Goal: Task Accomplishment & Management: Complete application form

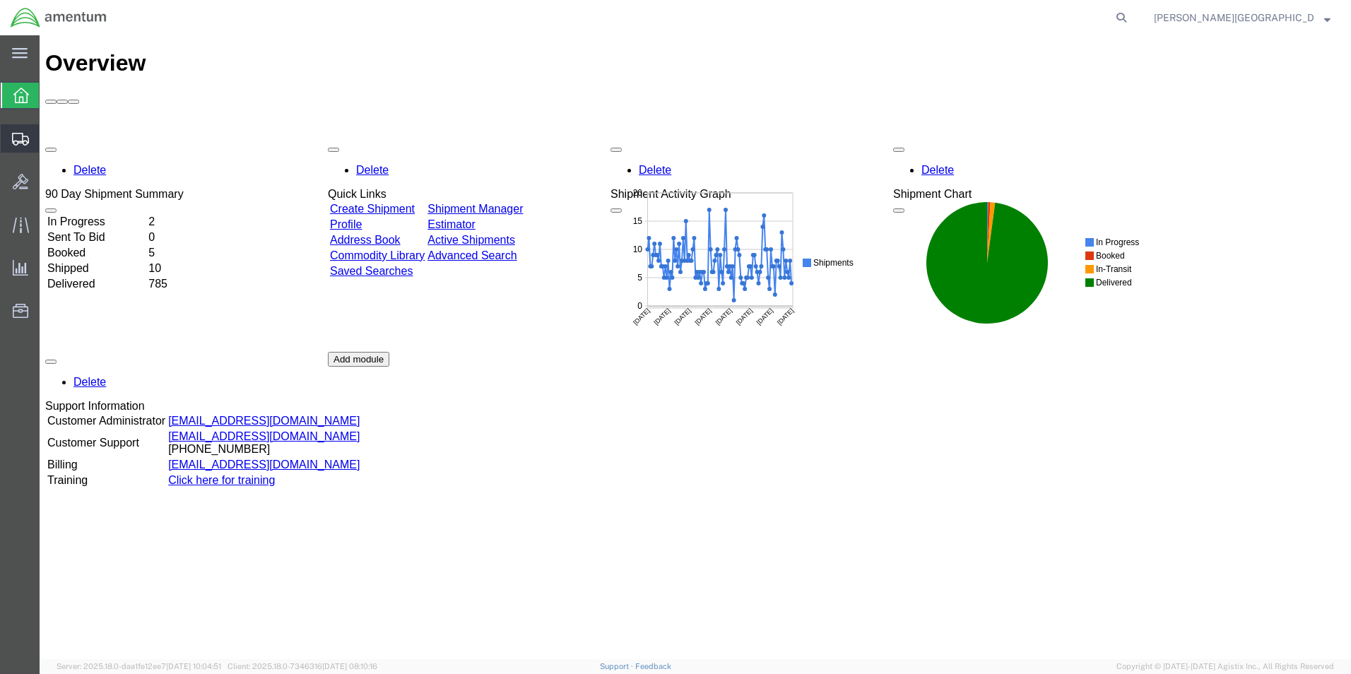
click at [0, 0] on span "Create Shipment" at bounding box center [0, 0] width 0 height 0
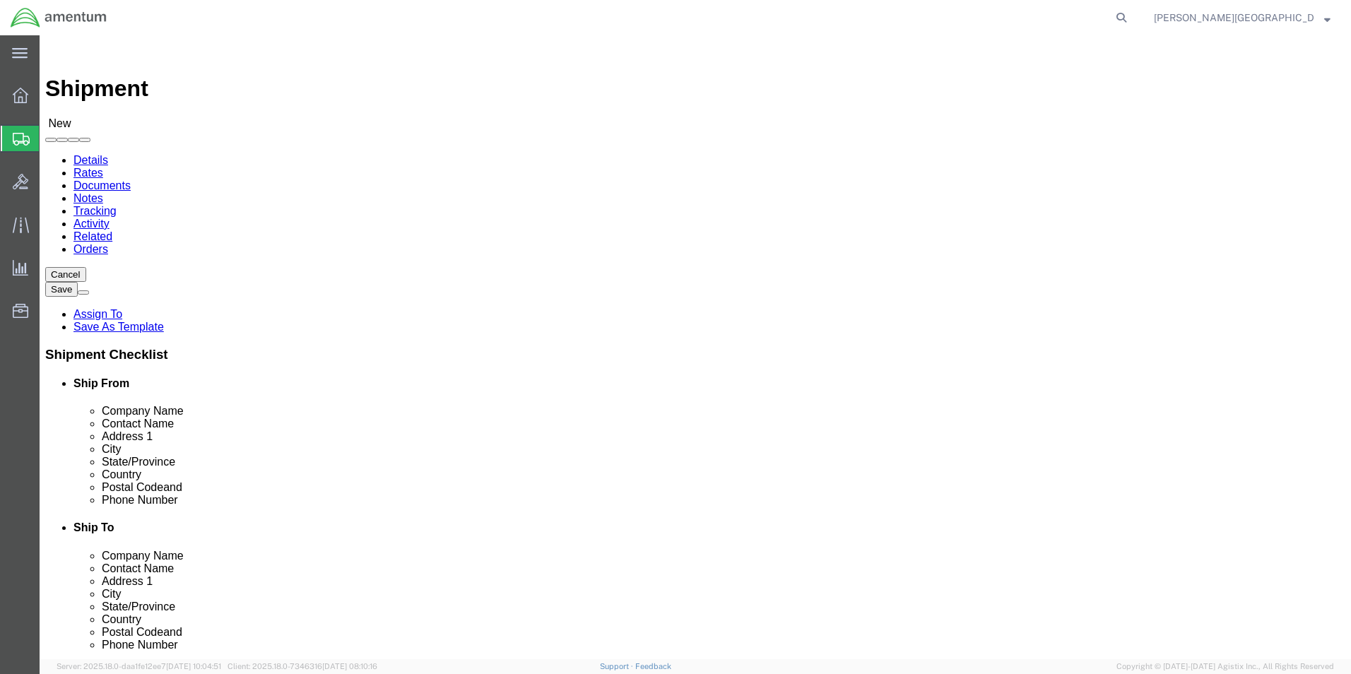
select select
select select "49940"
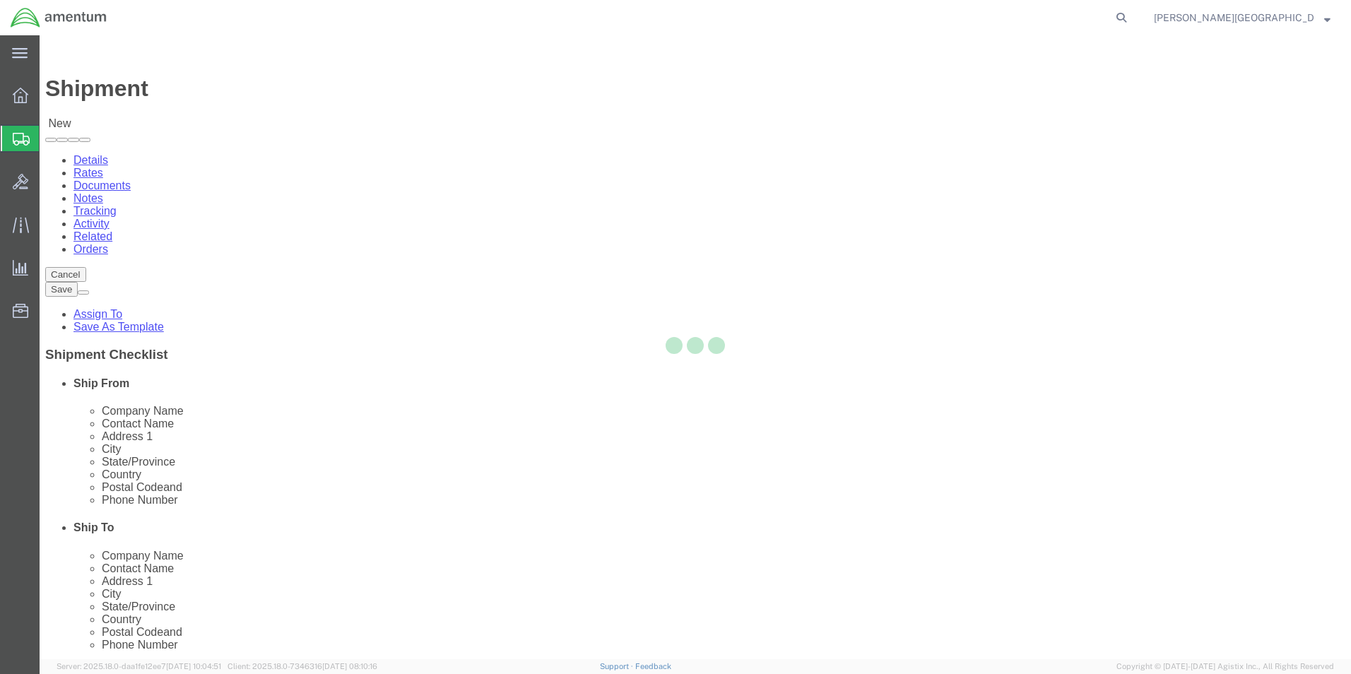
select select "[GEOGRAPHIC_DATA]"
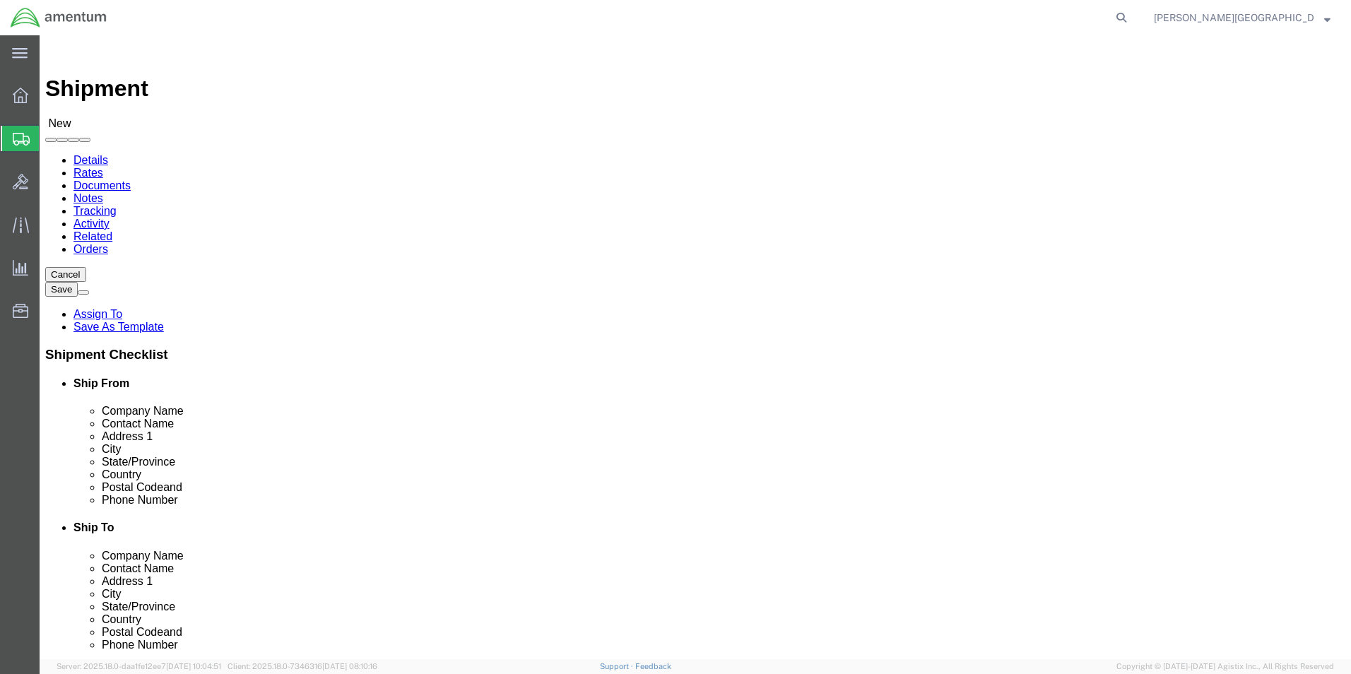
drag, startPoint x: 291, startPoint y: 476, endPoint x: 191, endPoint y: 478, distance: 100.3
click input "text"
type input "[PHONE_NUMBER]"
select select "49945"
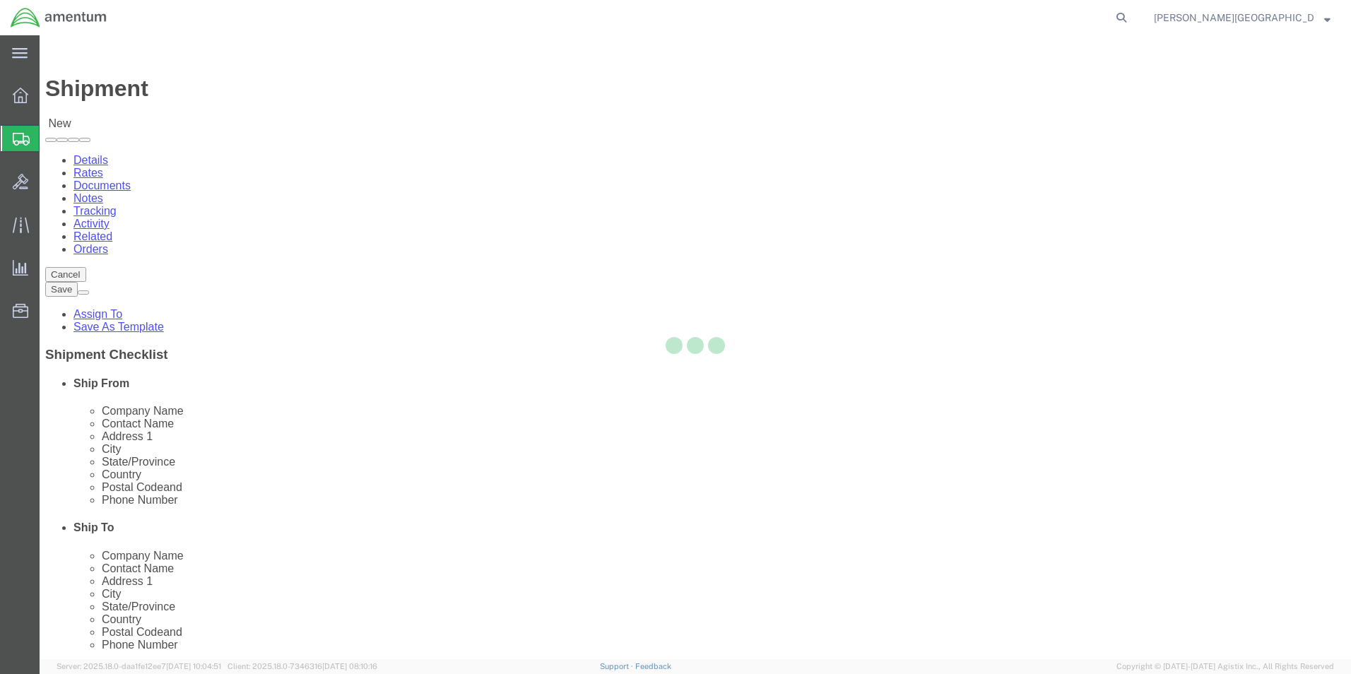
select select "[GEOGRAPHIC_DATA]"
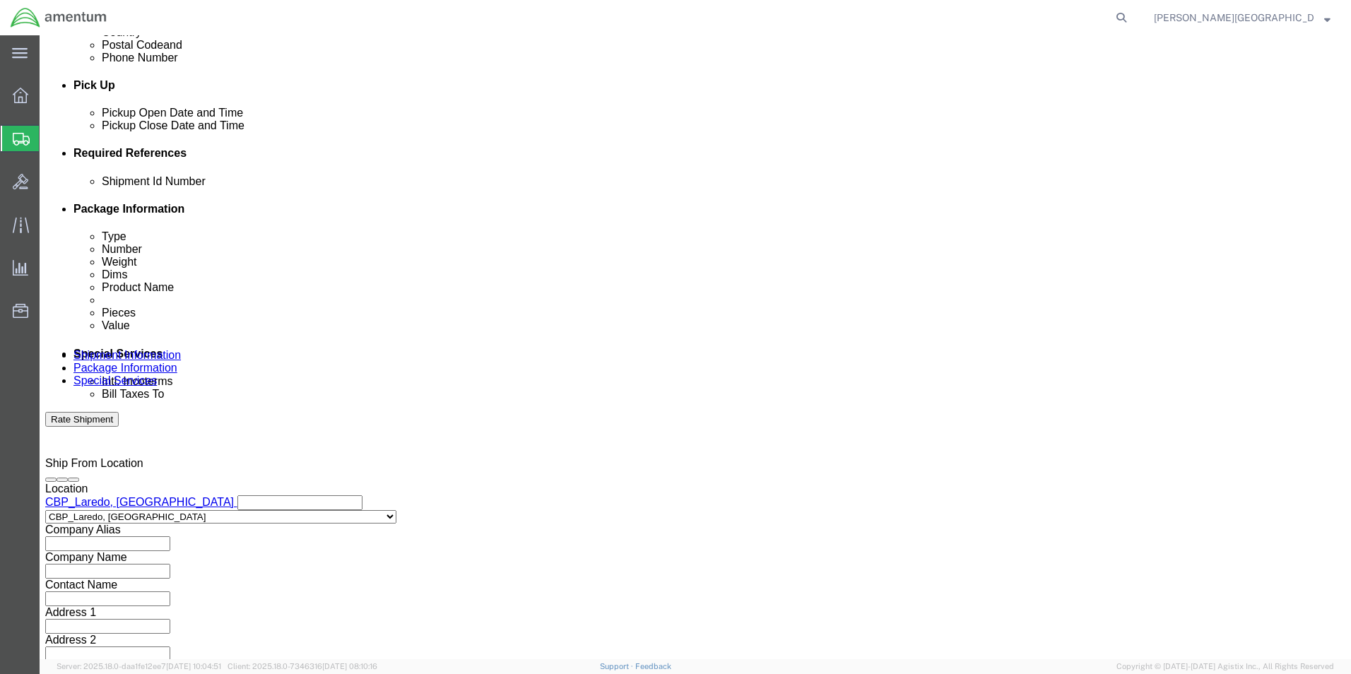
scroll to position [589, 0]
click button "Add reference"
click select "Select Account Type Activity ID Airline Appointment Number ASN Batch Request # …"
select select "DEPT"
click select "Select Account Type Activity ID Airline Appointment Number ASN Batch Request # …"
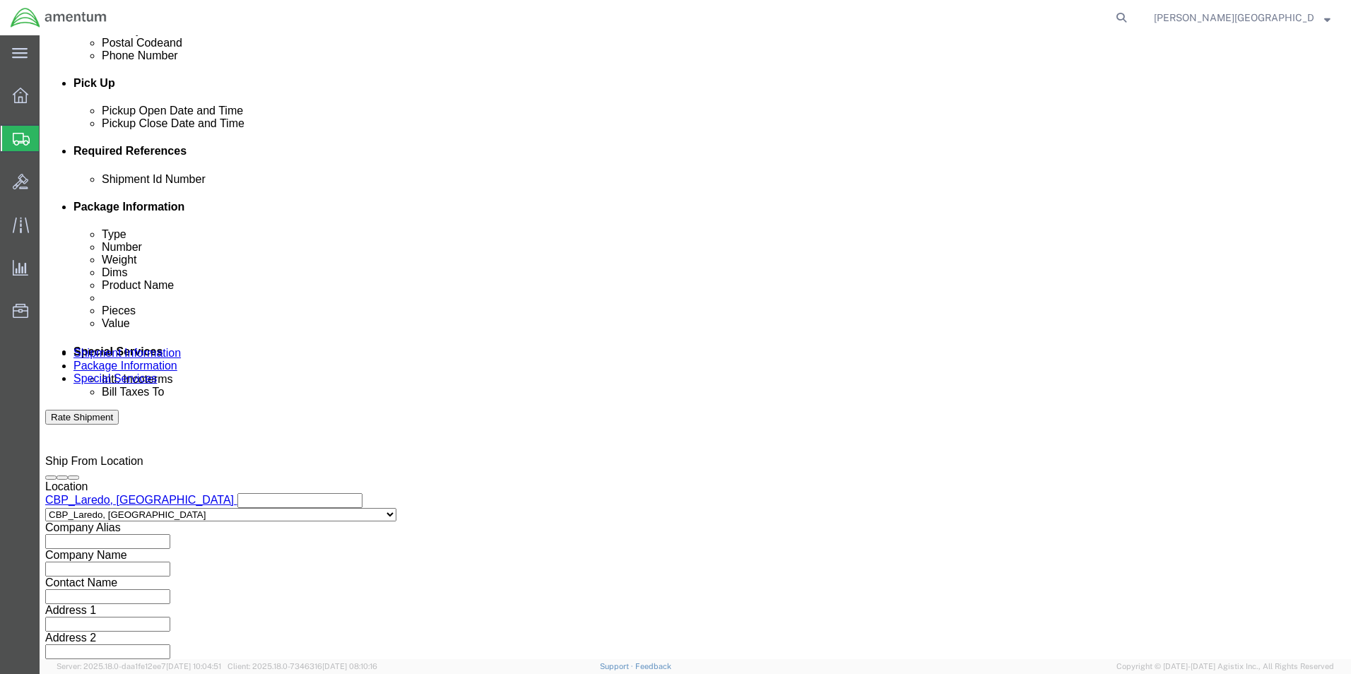
click input "text"
type input "Supply Department"
click button "Add reference"
click select "Select Account Type Activity ID Airline Appointment Number ASN Batch Request # …"
select select "PROJNUM"
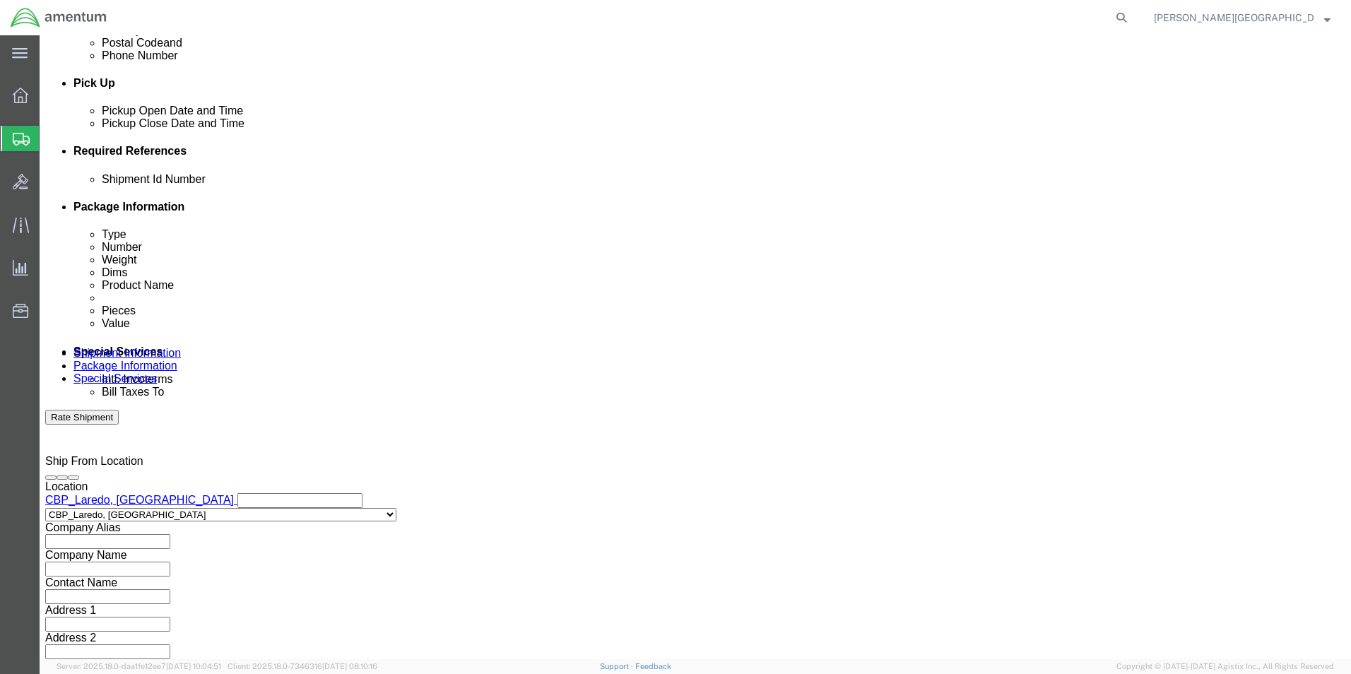
click select "Select Account Type Activity ID Airline Appointment Number ASN Batch Request # …"
click input "text"
click input "6118.02.03.2219.000.LRT.0000"
type input "6118.03.03.2219.000.LRT.0000"
click button "Add reference"
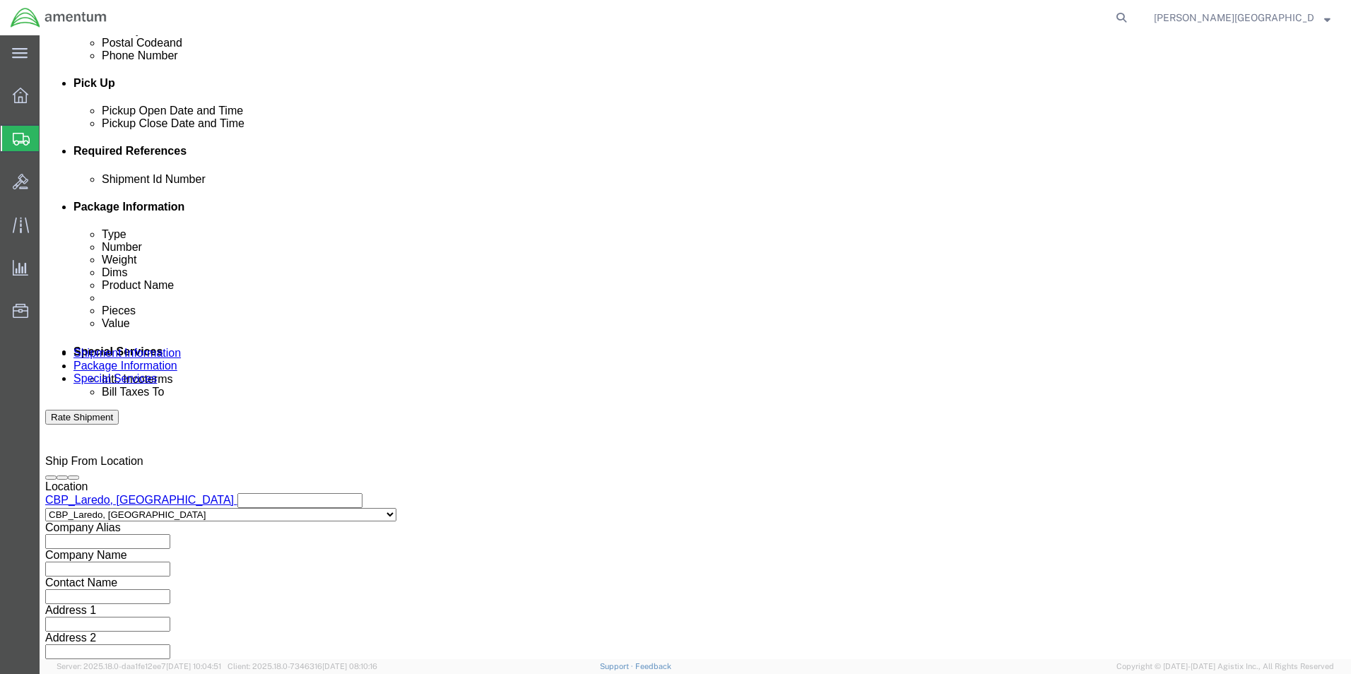
click select "Select Account Type Activity ID Airline Appointment Number ASN Batch Request # …"
select select "CUSTREF"
click select "Select Account Type Activity ID Airline Appointment Number ASN Batch Request # …"
click input "text"
click div "Shipment Id Number Select Account Type Activity ID Airline Appointment Number A…"
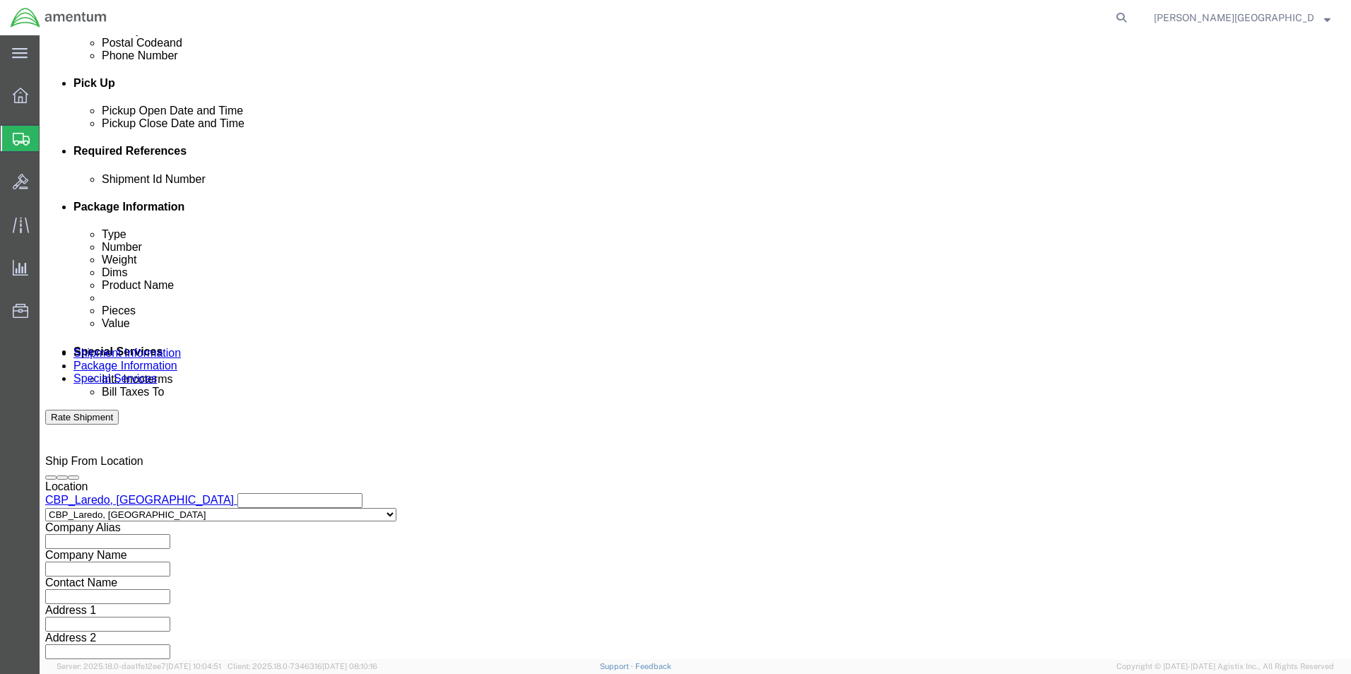
click input "text"
click div "Shipment Id Number Select Account Type Activity ID Airline Appointment Number A…"
click input "text"
paste input "328655"
type input "USAGE#: 328655"
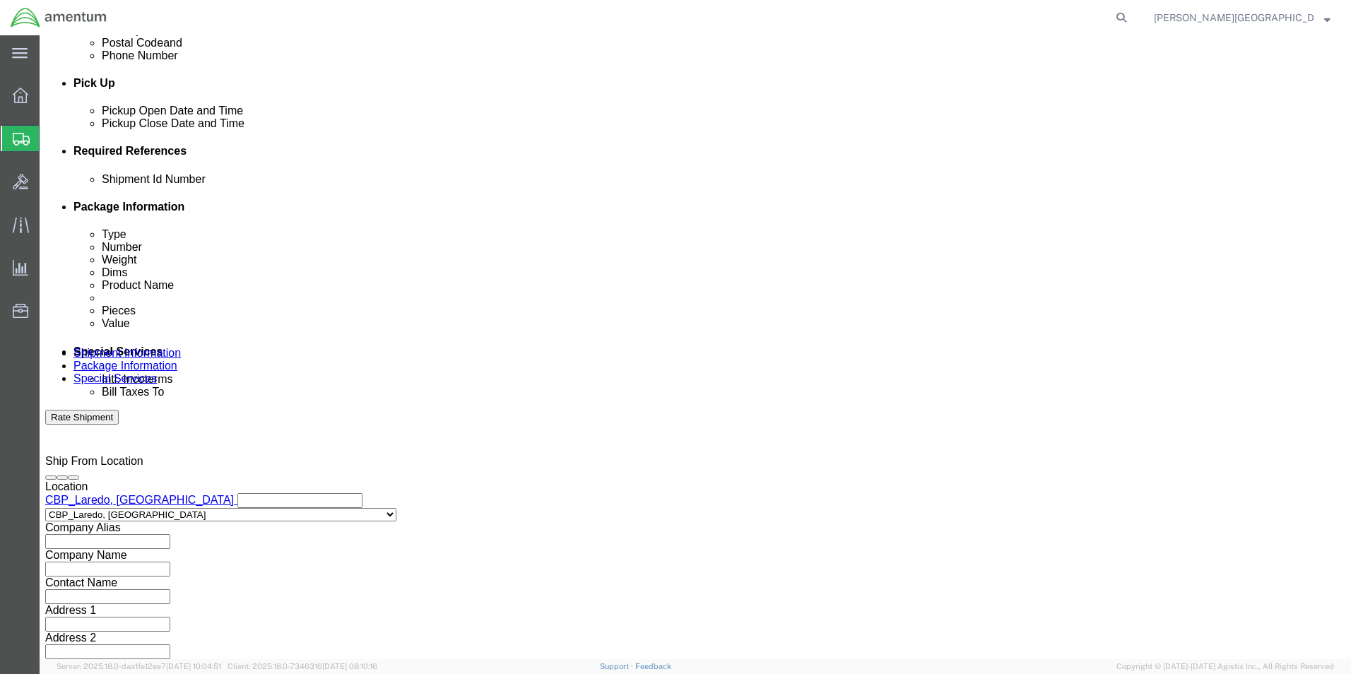
click input "text"
click div "Shipment Id Number Select Account Type Activity ID Airline Appointment Number A…"
click input "text"
click div "Shipment Id Number Select Account Type Activity ID Airline Appointment Number A…"
click button "Continue"
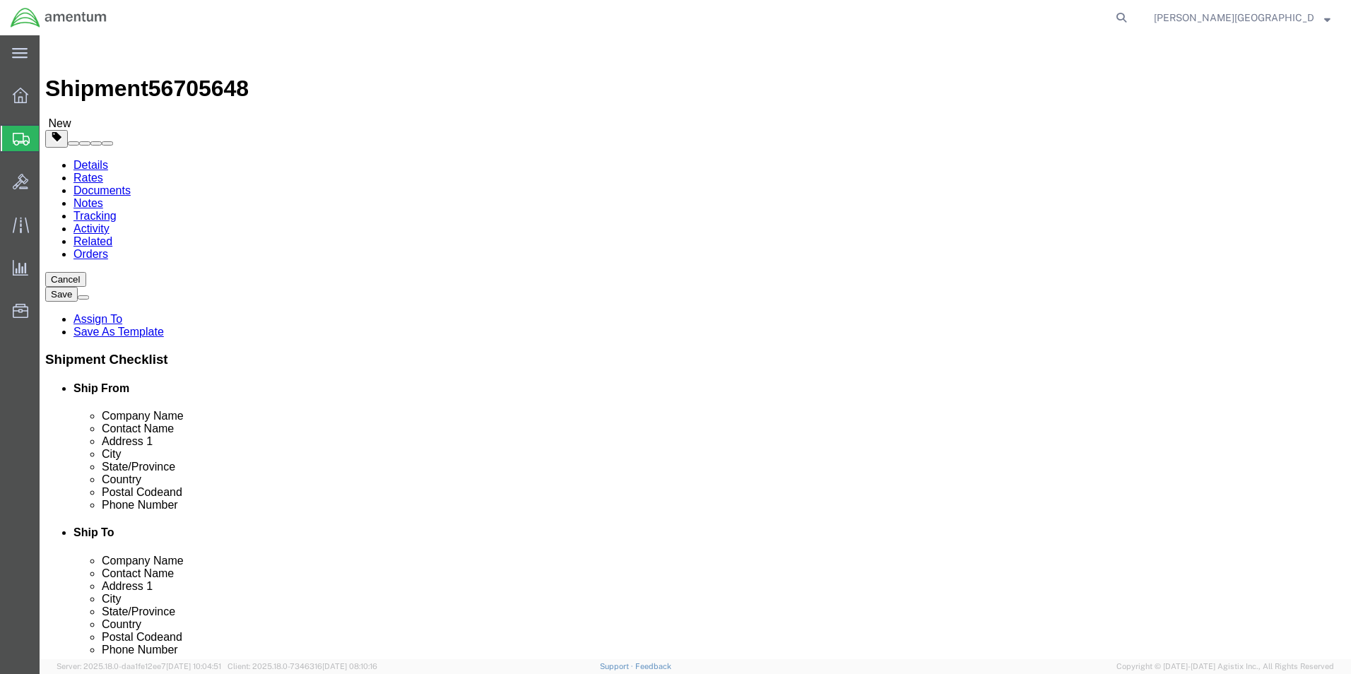
click select "Select BCK Boxes Bale(s) Basket(s) Bolt(s) Bottle(s) Buckets Bulk Bundle(s) Can…"
select select "ENV"
click select "Select BCK Boxes Bale(s) Basket(s) Bolt(s) Bottle(s) Buckets Bulk Bundle(s) Can…"
type input "9.50"
type input "12.50"
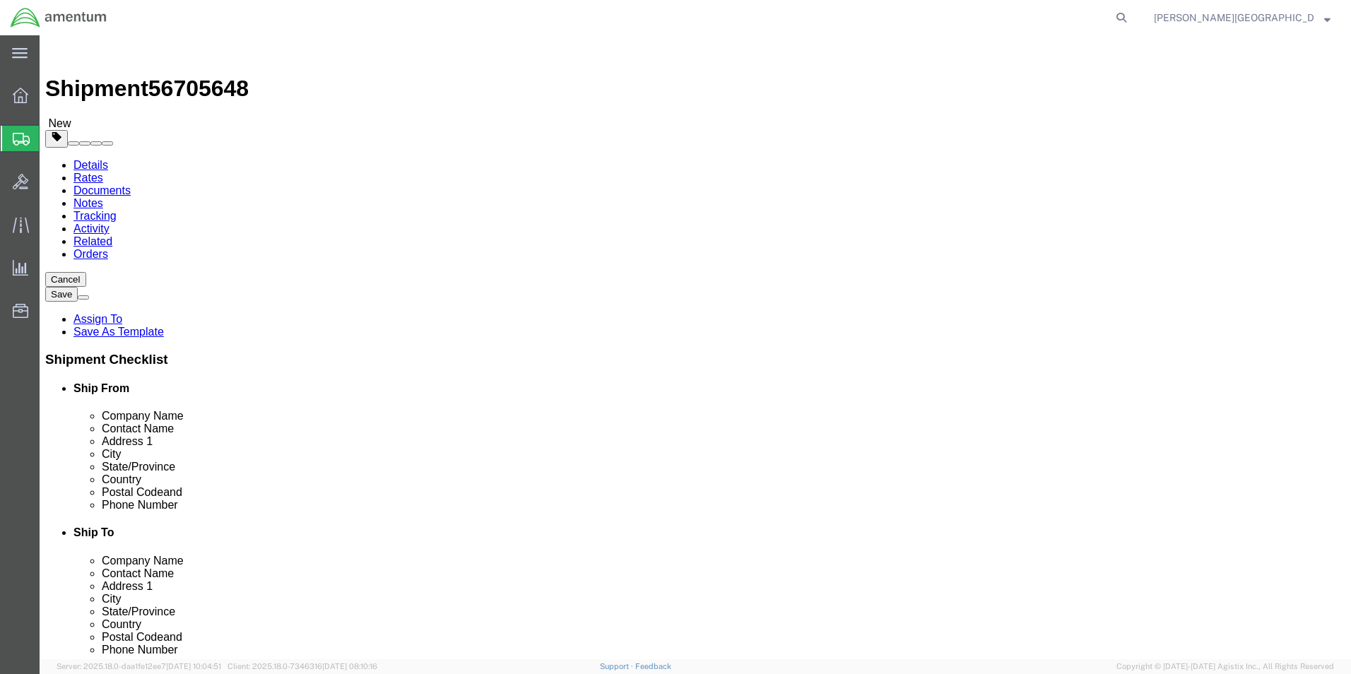
type input "0.25"
type input "1"
click link "Add Content"
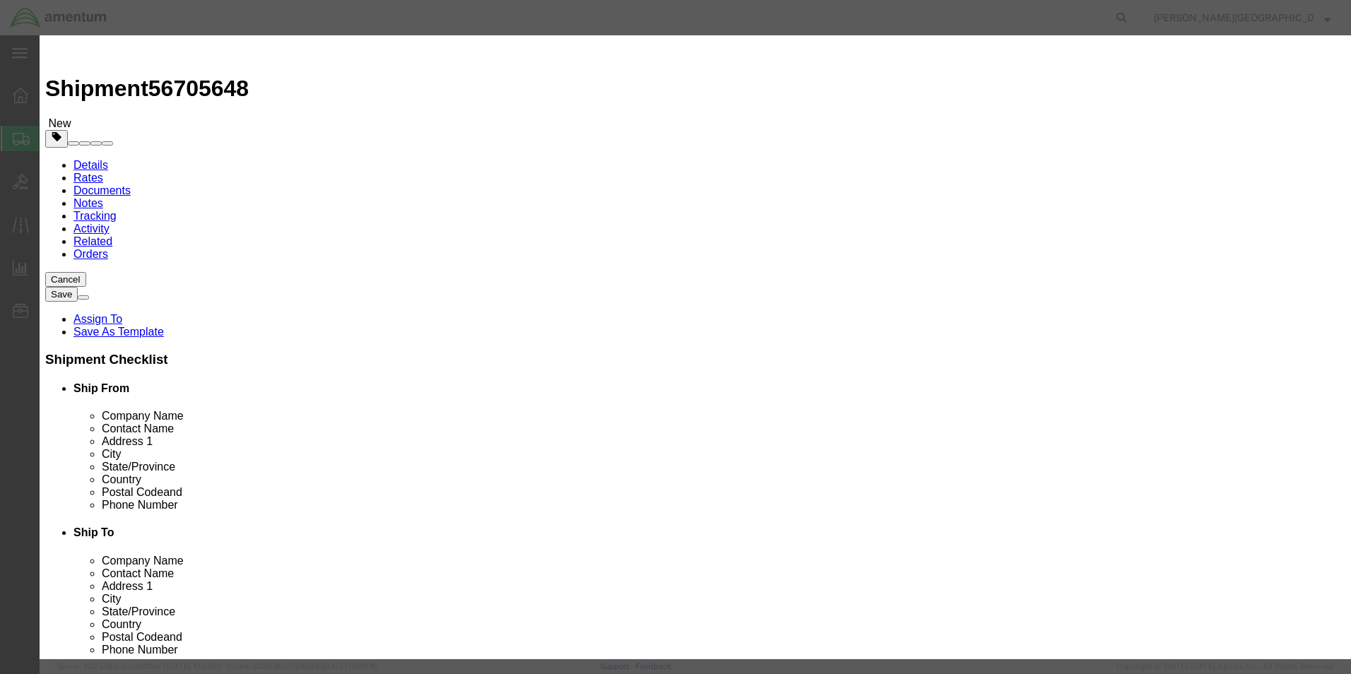
click div "Commodity library"
click input "text"
type input "Bonding Braid"
click input "0"
type input "1"
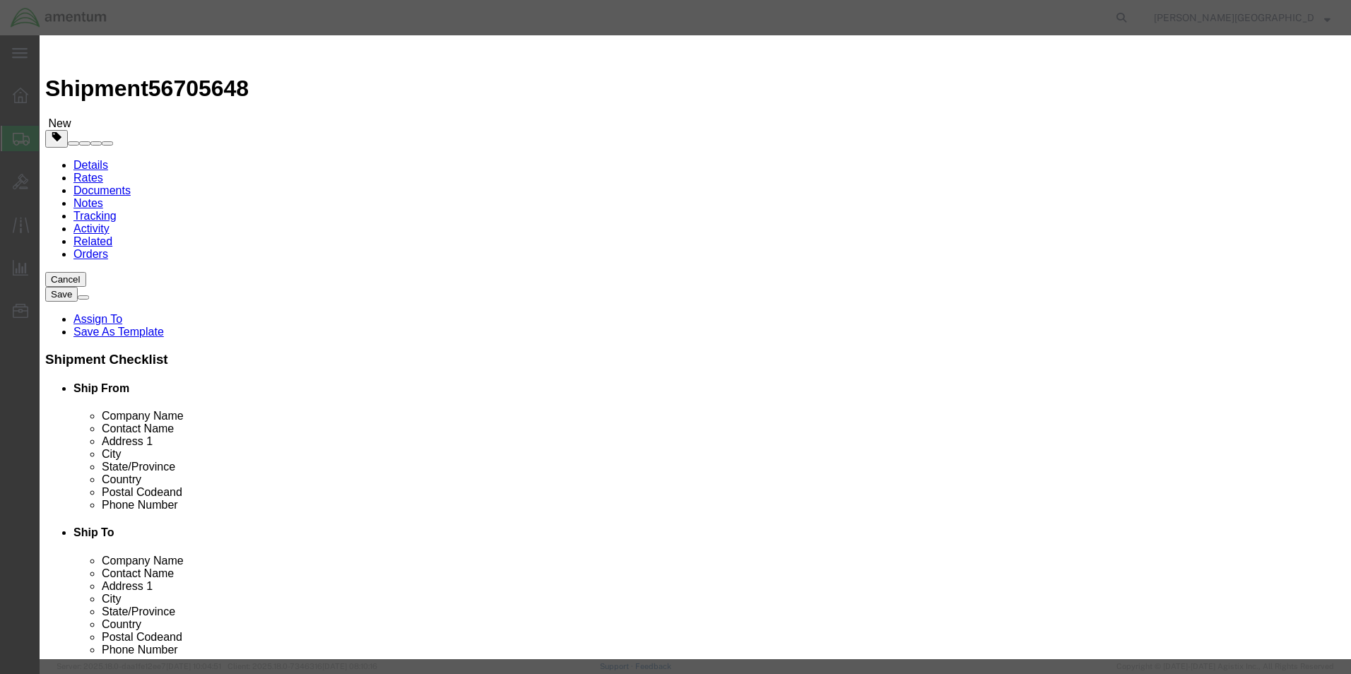
click textarea
type textarea "PN: 993303-106-6"
click input "text"
type input "250.00"
click button "Save & Close"
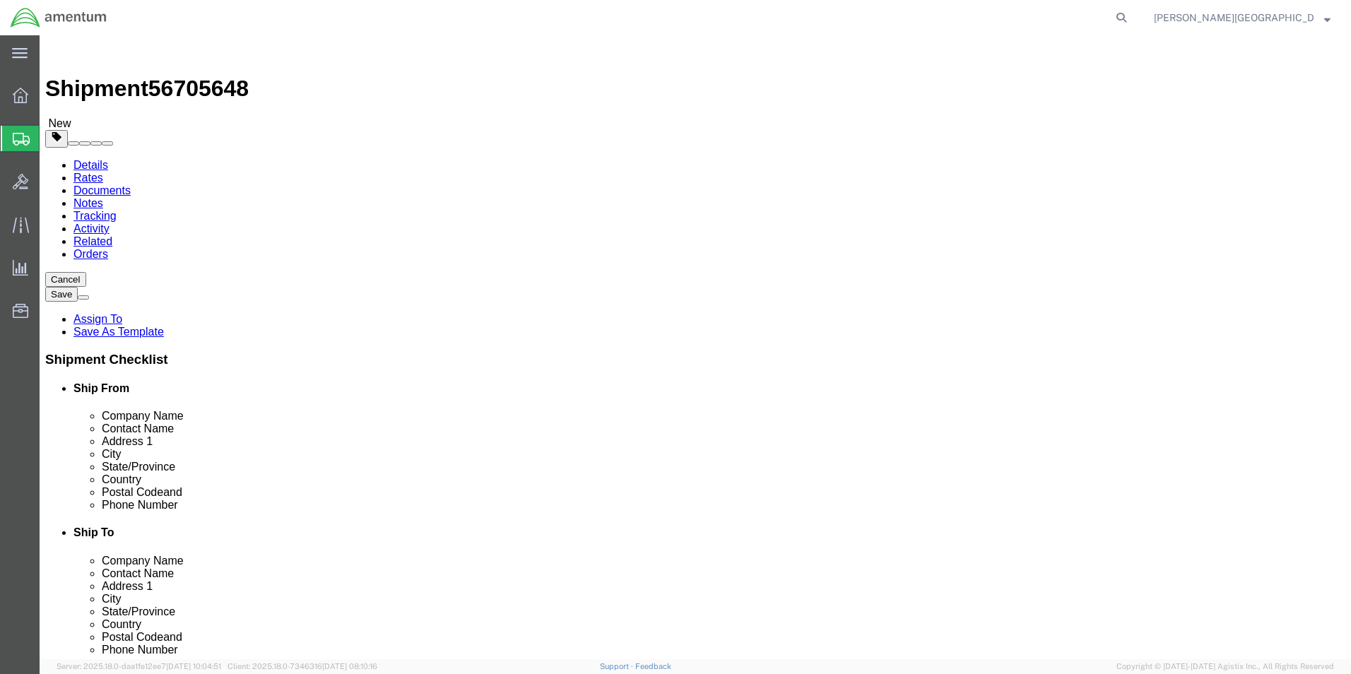
click button "Previous"
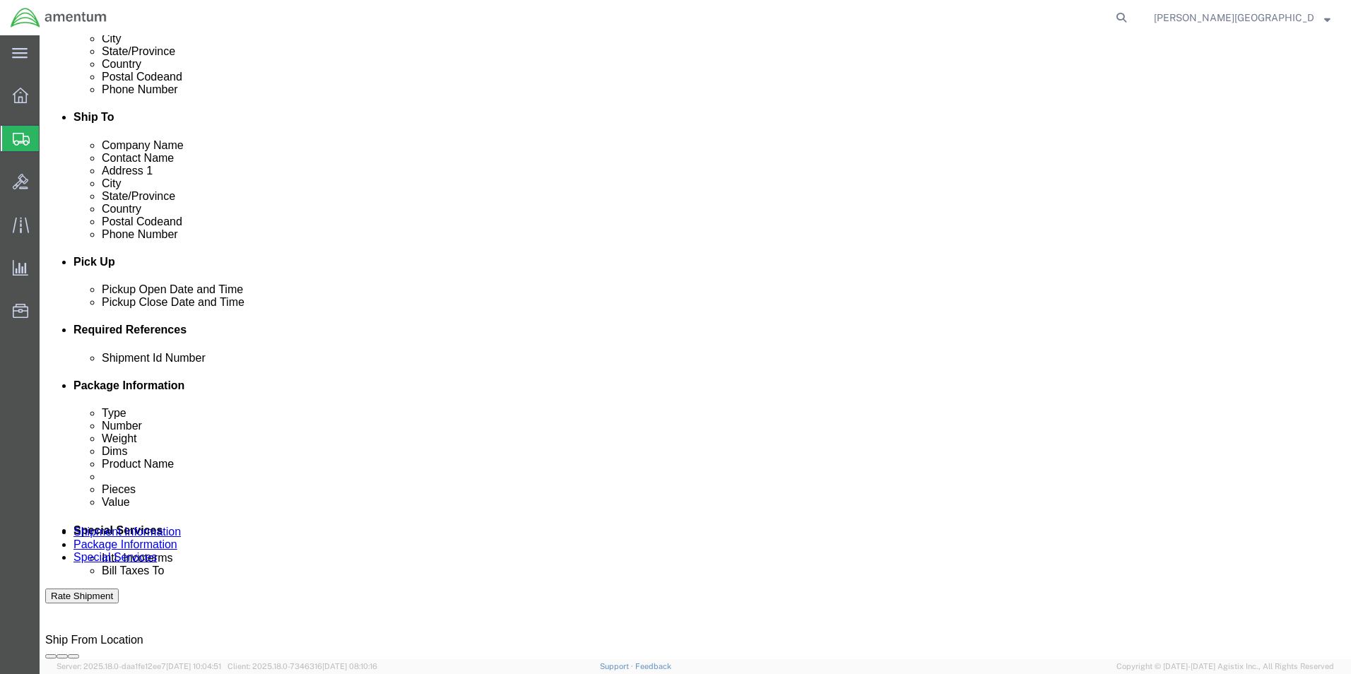
scroll to position [424, 0]
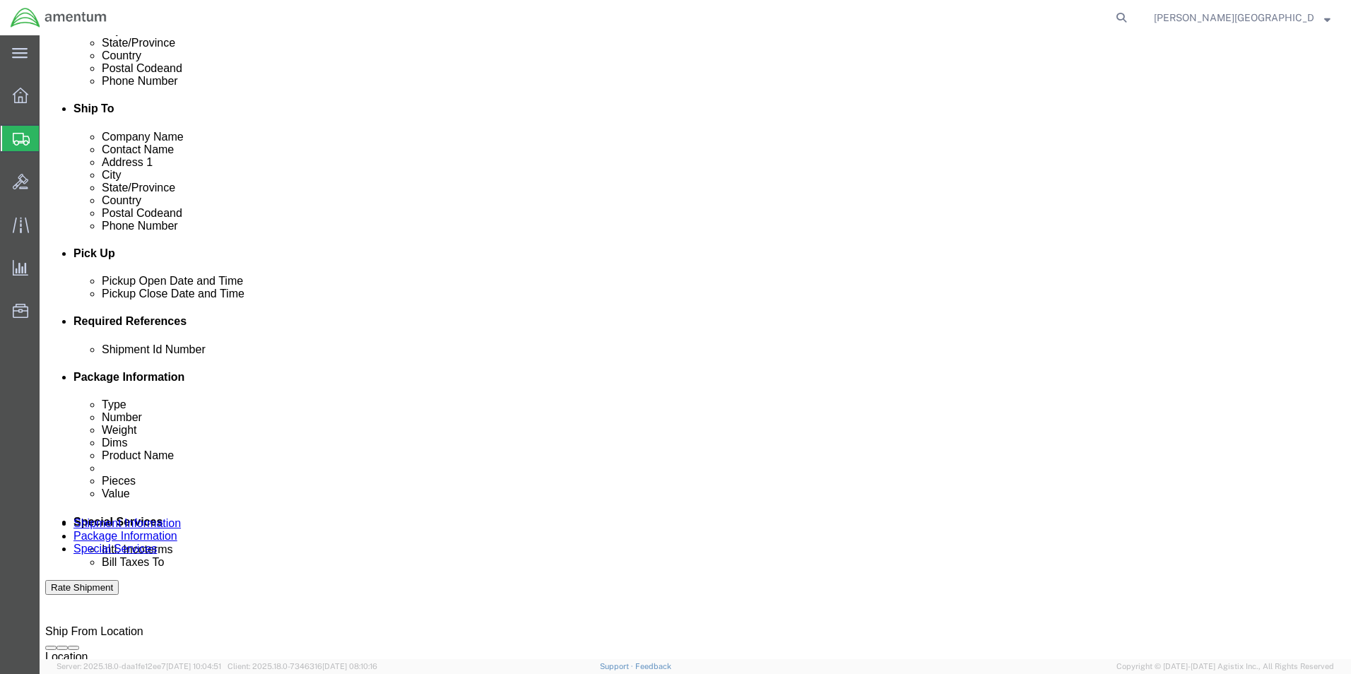
click input "text"
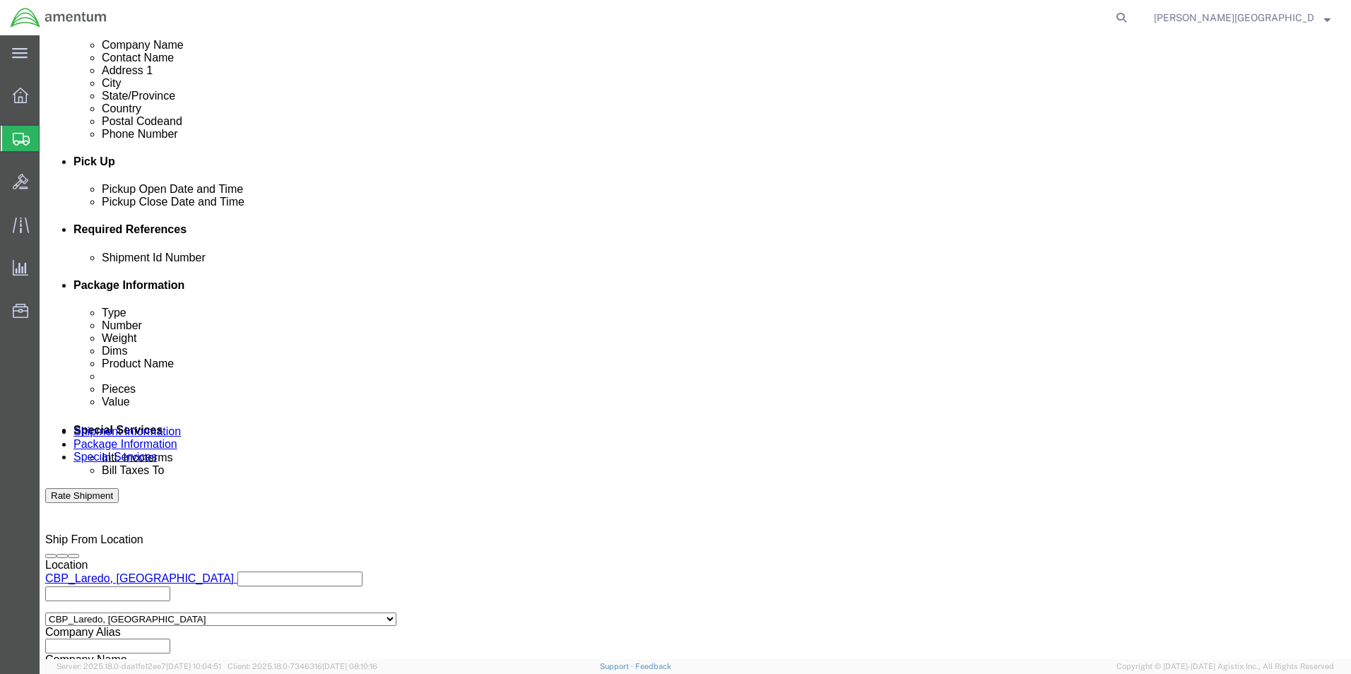
scroll to position [616, 0]
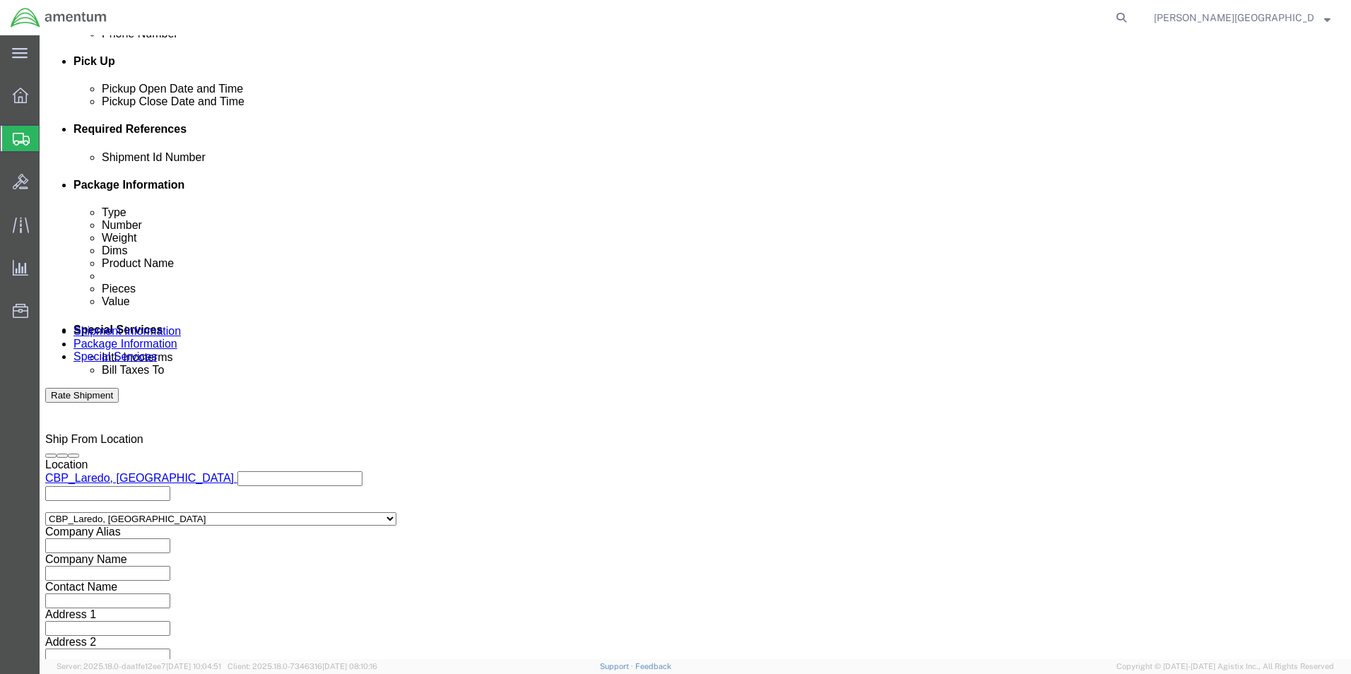
type input "56705648"
click button "Continue"
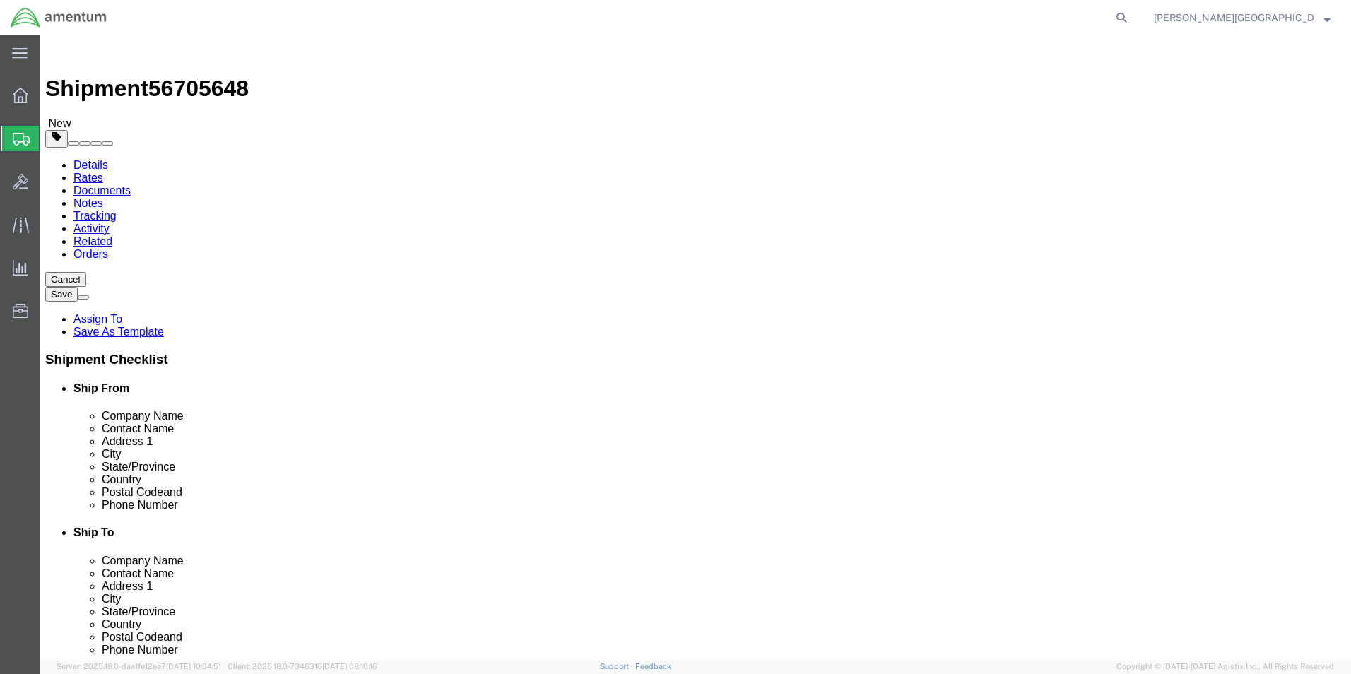
click button "Continue"
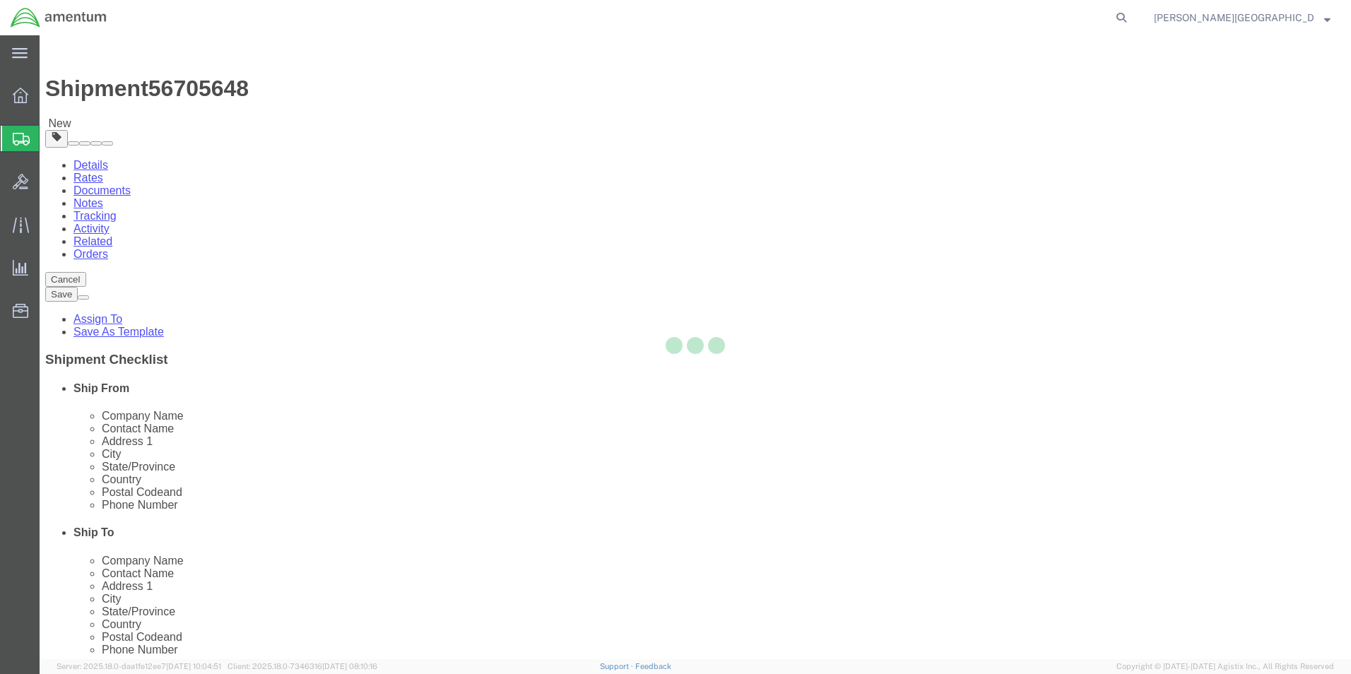
select select
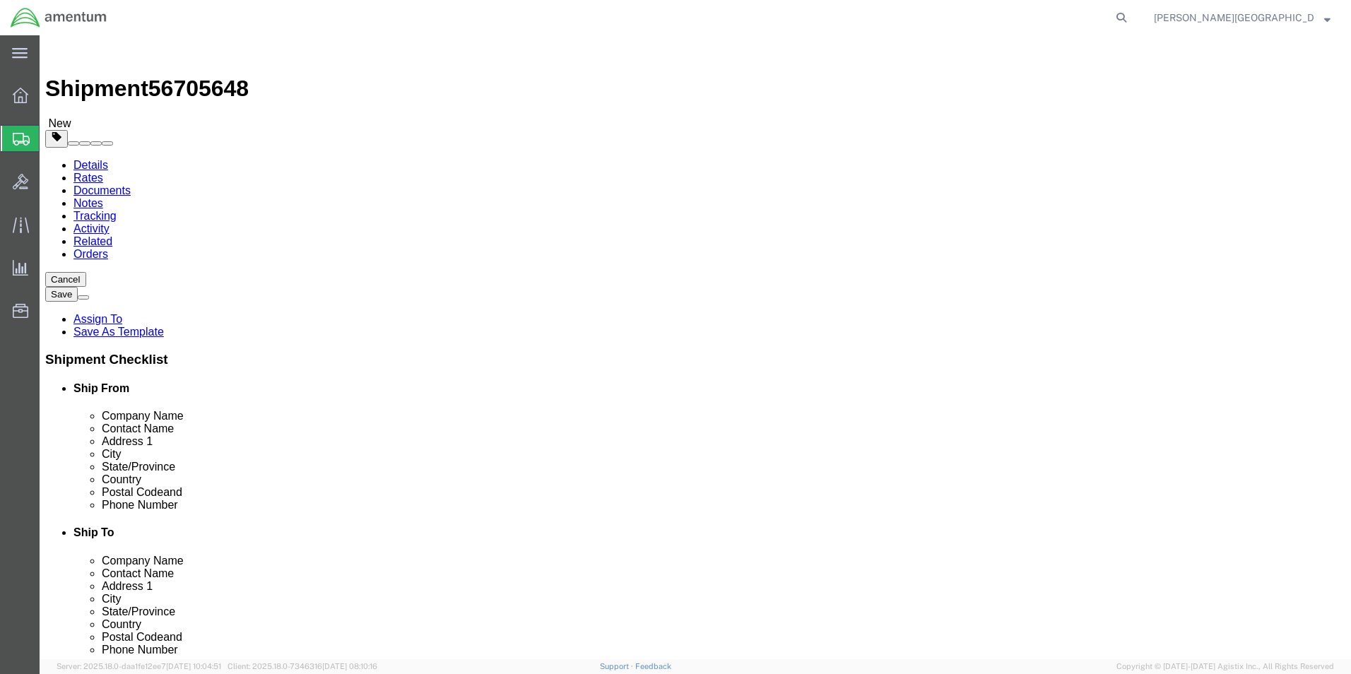
click button "Rate Shipment"
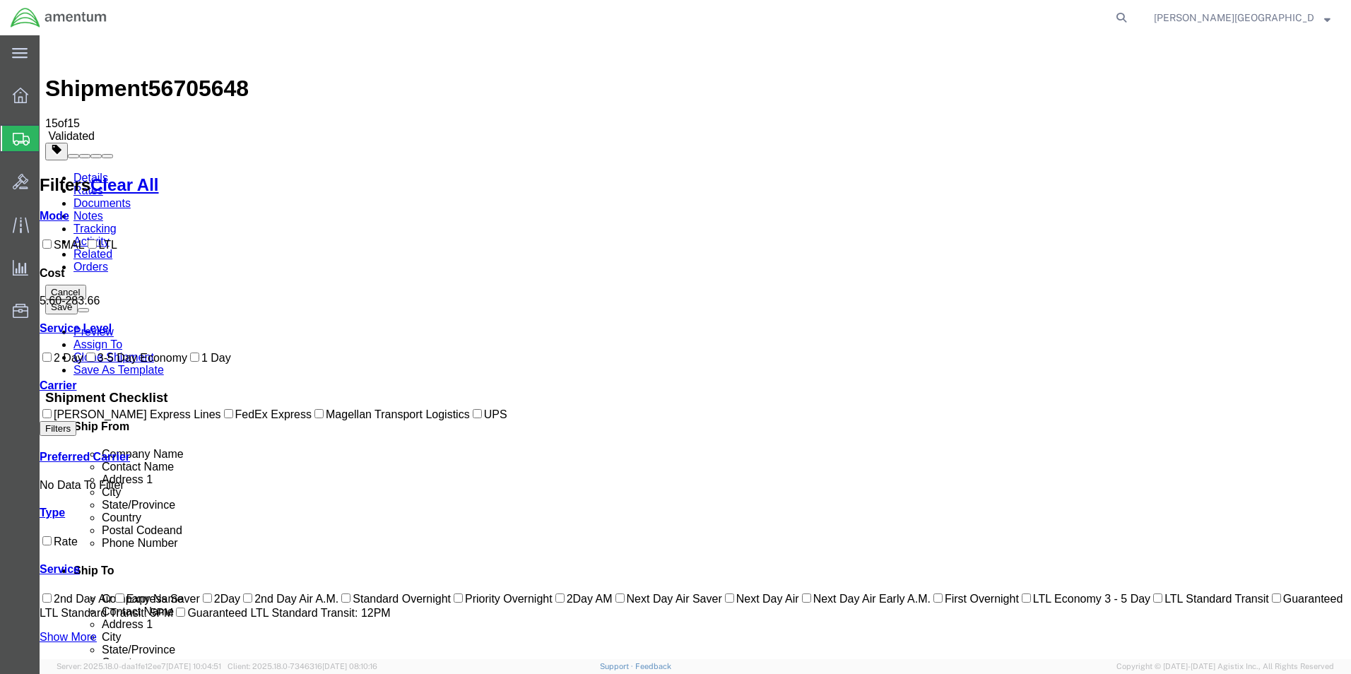
checkbox input "true"
